Goal: Task Accomplishment & Management: Use online tool/utility

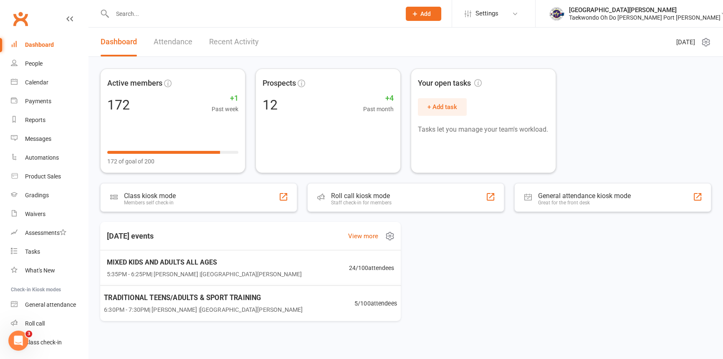
click at [210, 303] on span "TRADITIONAL TEENS/ADULTS & SPORT TRAINING" at bounding box center [203, 297] width 199 height 11
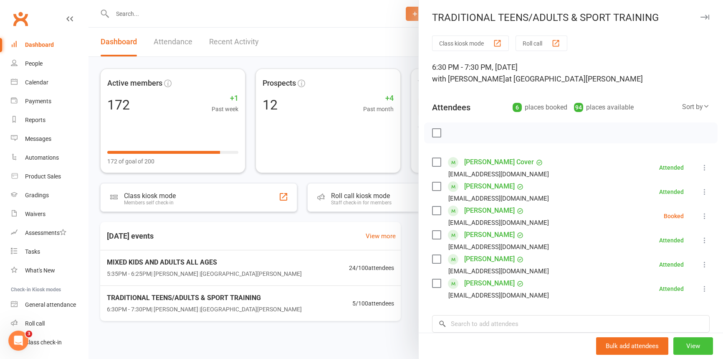
click at [684, 343] on button "View" at bounding box center [693, 346] width 40 height 18
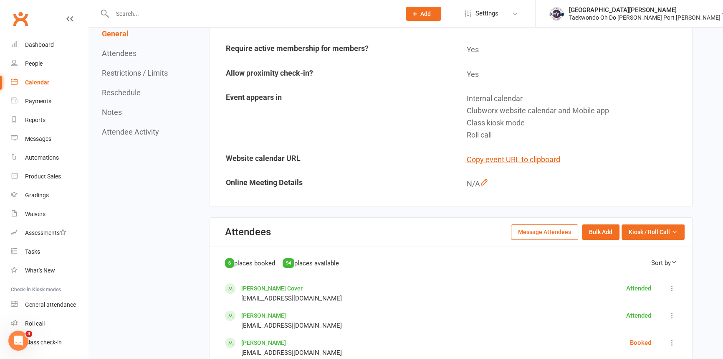
scroll to position [228, 0]
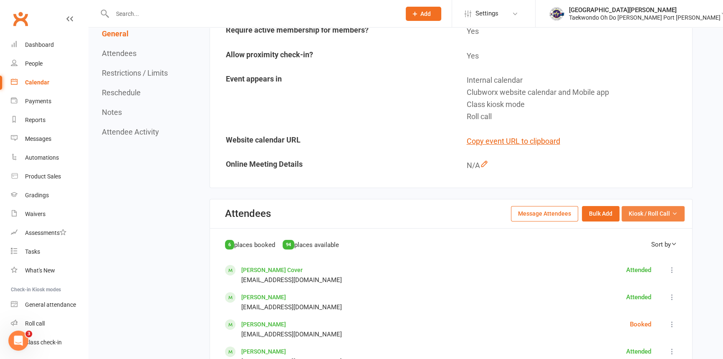
click at [650, 213] on span "Kiosk / Roll Call" at bounding box center [649, 213] width 41 height 9
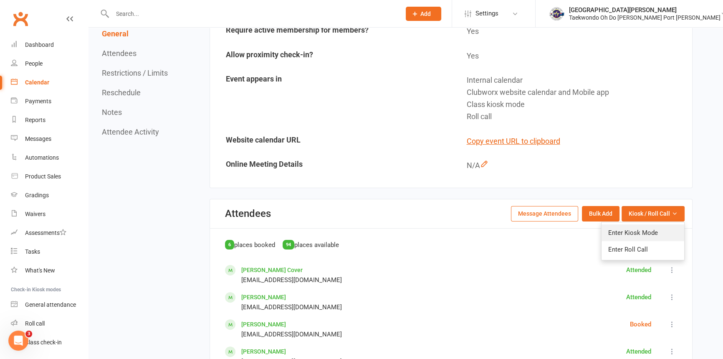
click at [635, 231] on link "Enter Kiosk Mode" at bounding box center [643, 232] width 83 height 17
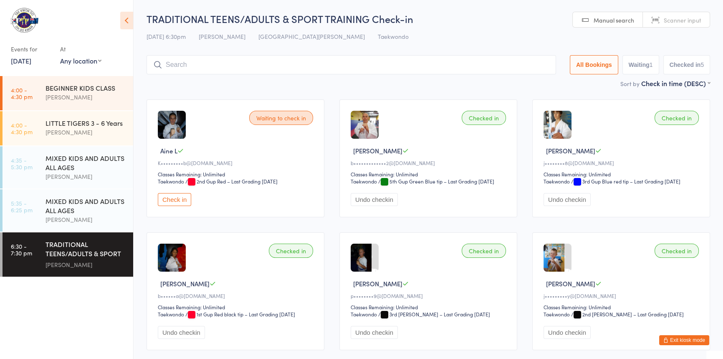
click at [175, 206] on button "Check in" at bounding box center [174, 199] width 33 height 13
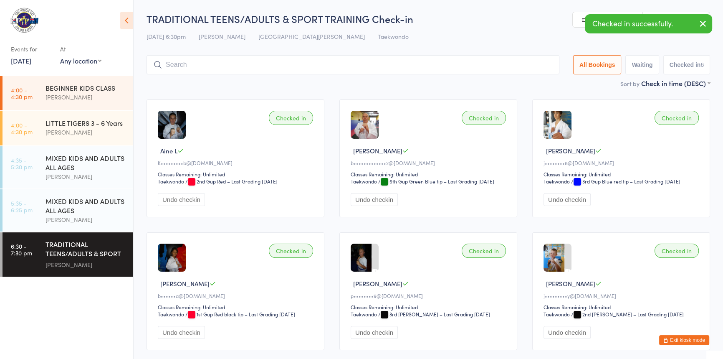
click at [180, 68] on input "search" at bounding box center [353, 64] width 413 height 19
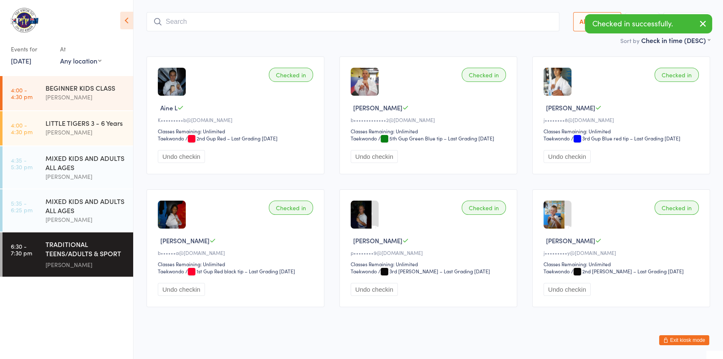
scroll to position [55, 0]
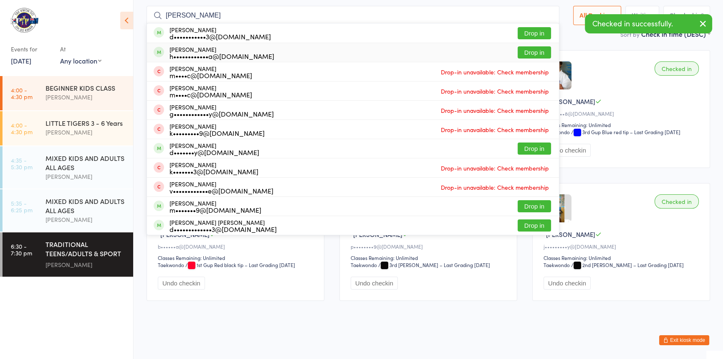
type input "donna"
click at [518, 46] on button "Drop in" at bounding box center [534, 52] width 33 height 12
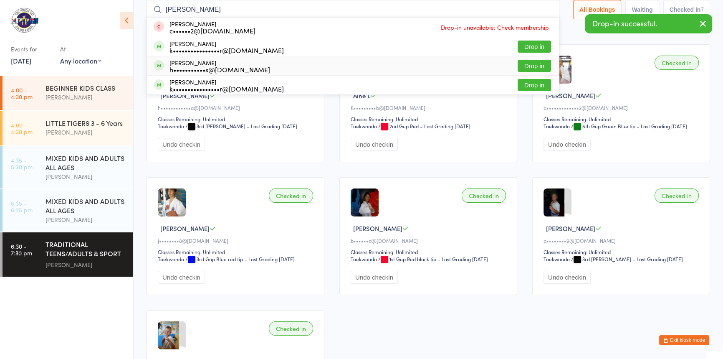
type input "kris"
click at [518, 63] on button "Drop in" at bounding box center [534, 66] width 33 height 12
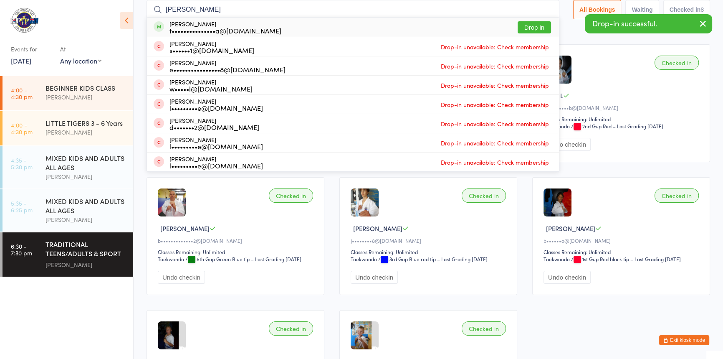
type input "simon"
click at [519, 28] on button "Drop in" at bounding box center [534, 27] width 33 height 12
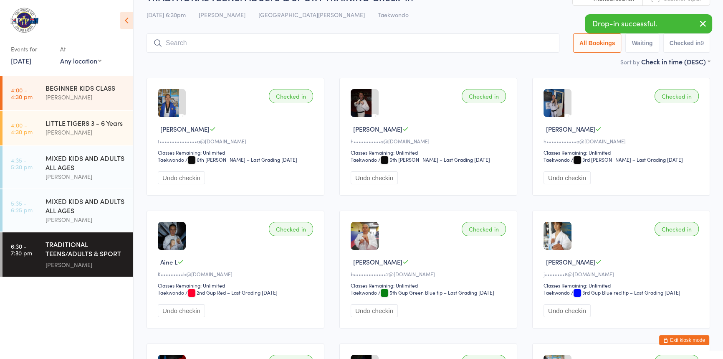
scroll to position [0, 0]
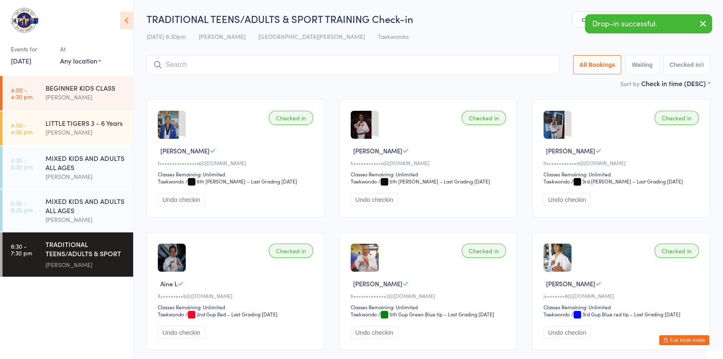
click at [177, 68] on input "search" at bounding box center [353, 64] width 413 height 19
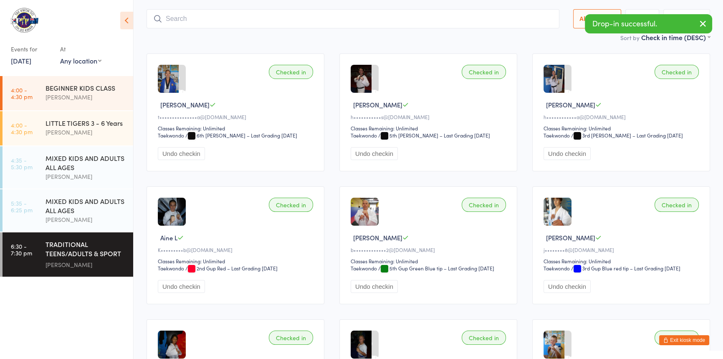
scroll to position [55, 0]
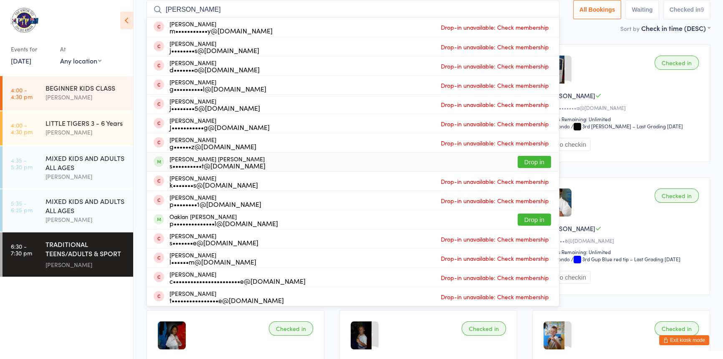
type input "jack m"
click at [518, 158] on button "Drop in" at bounding box center [534, 162] width 33 height 12
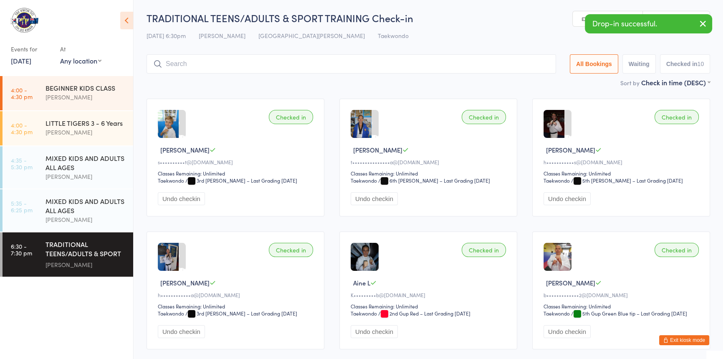
scroll to position [0, 0]
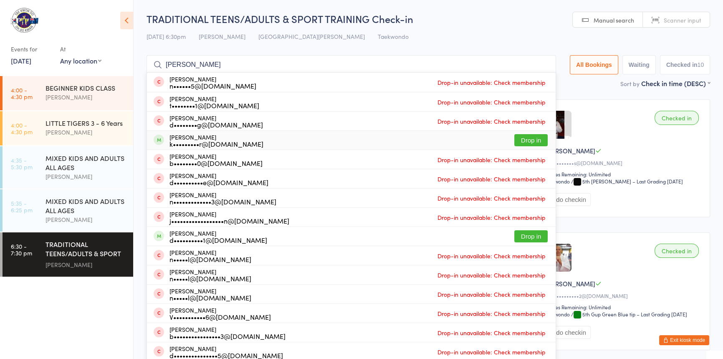
type input "dylan"
click at [514, 138] on button "Drop in" at bounding box center [530, 140] width 33 height 12
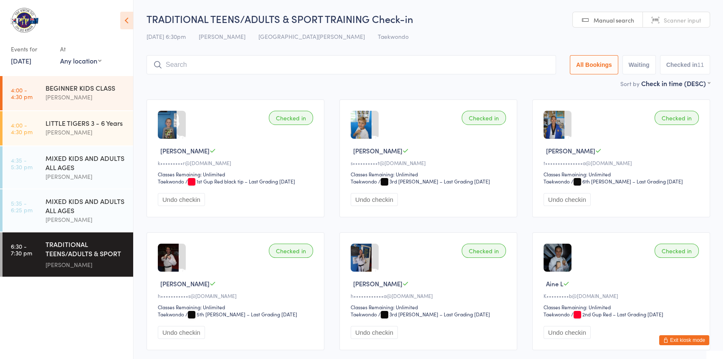
click at [669, 337] on button "Exit kiosk mode" at bounding box center [684, 340] width 50 height 10
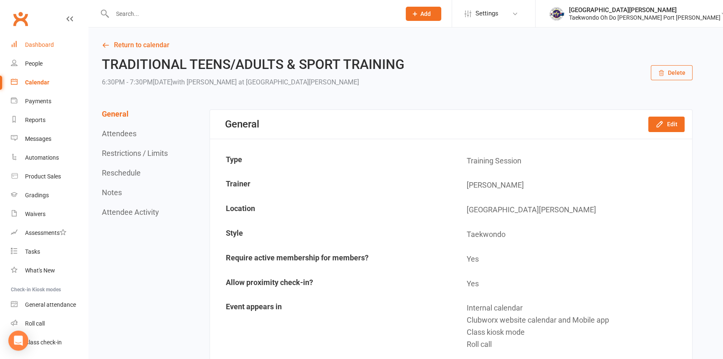
click at [40, 43] on div "Dashboard" at bounding box center [39, 44] width 29 height 7
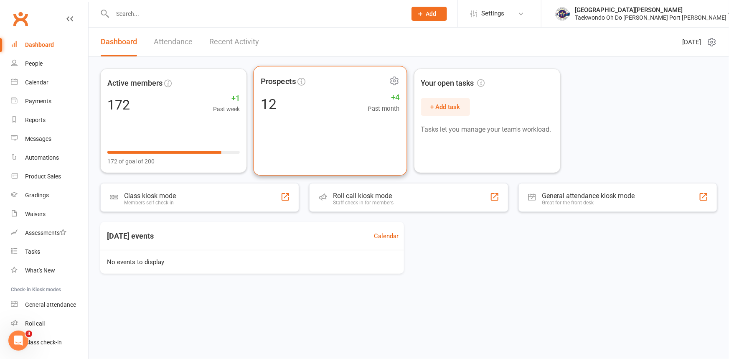
click at [278, 144] on div "Prospects 12 +4 Past month" at bounding box center [330, 120] width 154 height 109
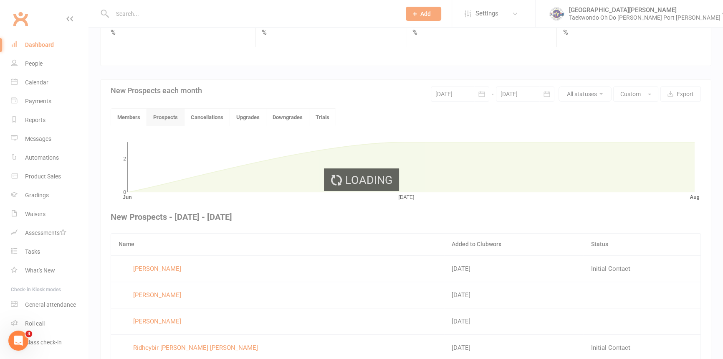
scroll to position [199, 0]
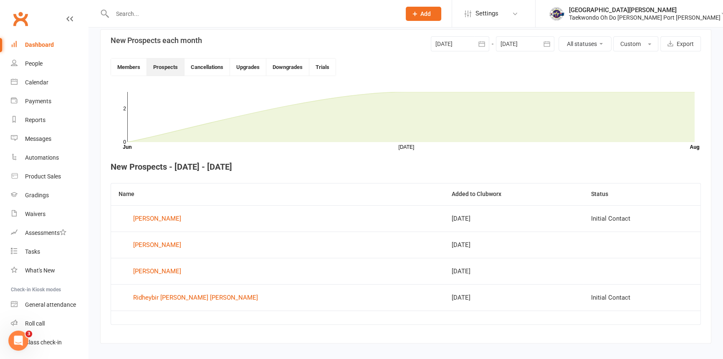
click at [51, 42] on div "Dashboard" at bounding box center [39, 44] width 29 height 7
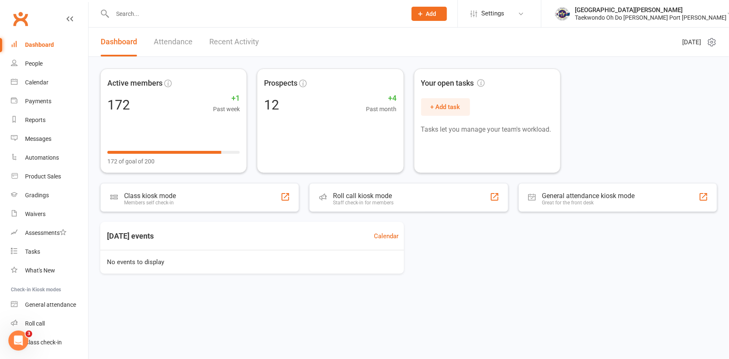
click at [174, 36] on link "Attendance" at bounding box center [173, 42] width 39 height 29
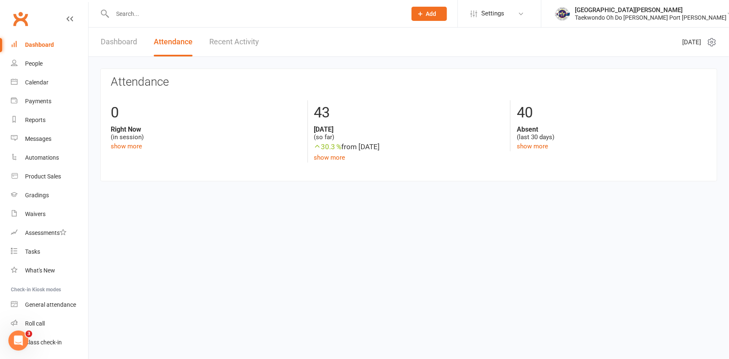
click at [229, 37] on link "Recent Activity" at bounding box center [234, 42] width 50 height 29
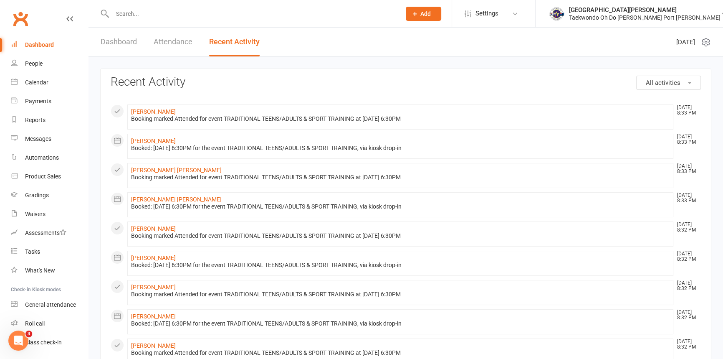
click at [132, 39] on link "Dashboard" at bounding box center [119, 42] width 36 height 29
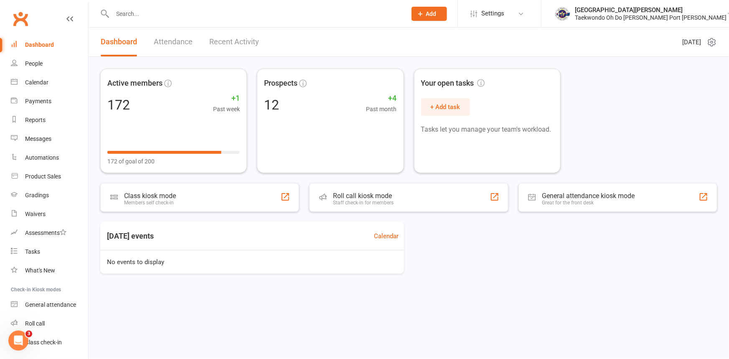
click at [247, 41] on link "Recent Activity" at bounding box center [234, 42] width 50 height 29
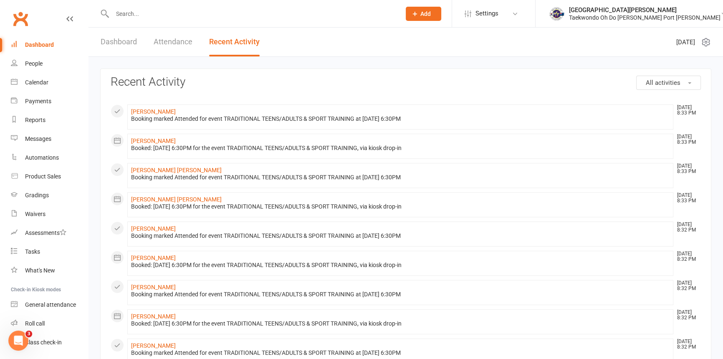
click at [117, 40] on link "Dashboard" at bounding box center [119, 42] width 36 height 29
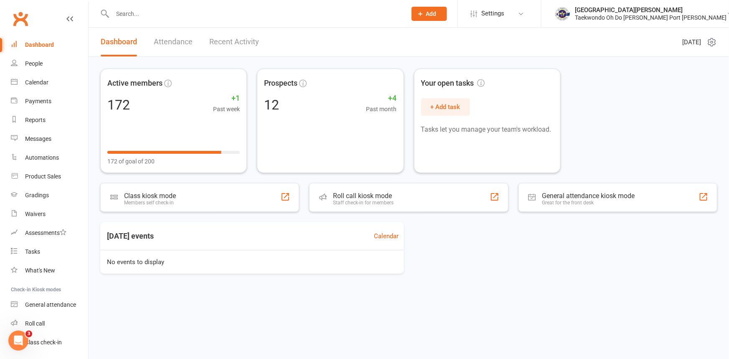
click at [44, 42] on div "Dashboard" at bounding box center [39, 44] width 29 height 7
click at [129, 15] on input "text" at bounding box center [255, 14] width 291 height 12
